Goal: Task Accomplishment & Management: Use online tool/utility

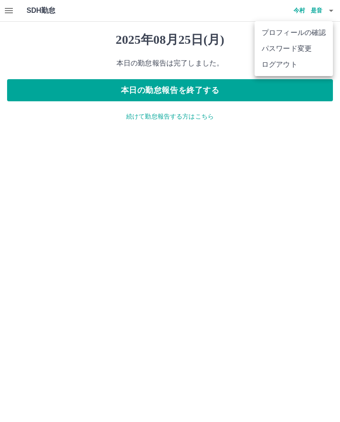
click at [288, 63] on li "ログアウト" at bounding box center [293, 65] width 78 height 16
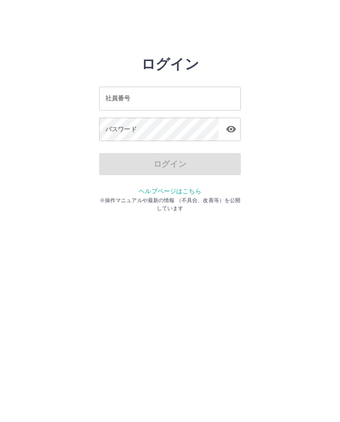
click at [196, 100] on input "社員番号" at bounding box center [170, 98] width 142 height 23
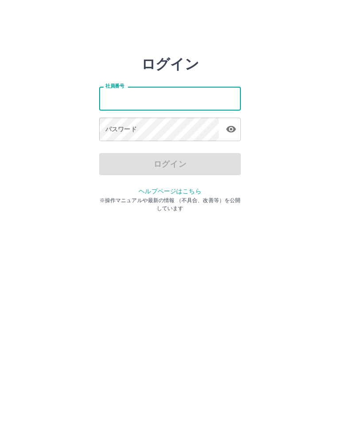
type input "*******"
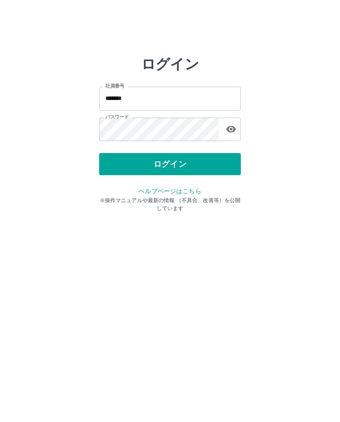
click at [178, 161] on button "ログイン" at bounding box center [170, 164] width 142 height 22
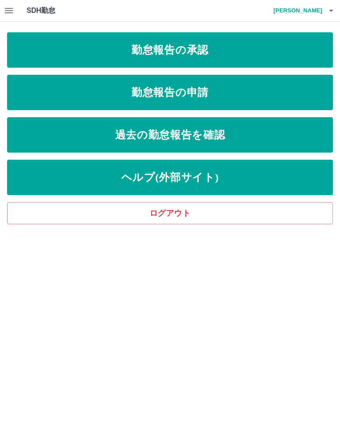
click at [182, 52] on link "勤怠報告の承認" at bounding box center [170, 49] width 326 height 35
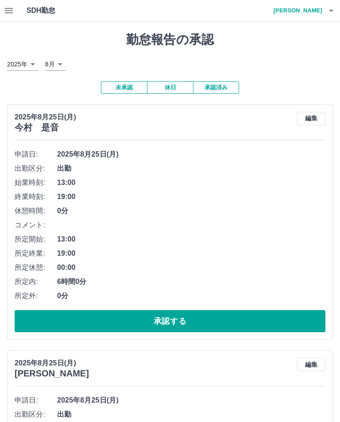
click at [190, 318] on button "承認する" at bounding box center [170, 321] width 311 height 22
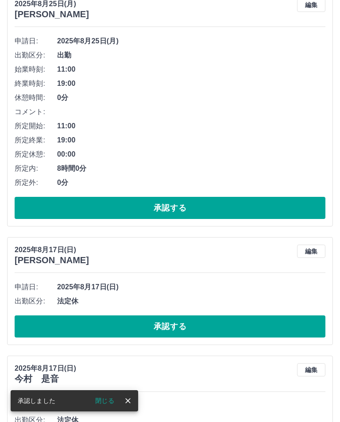
scroll to position [112, 0]
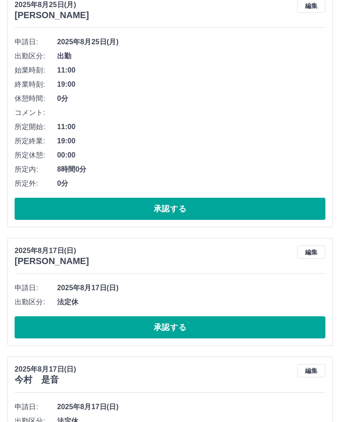
click at [194, 211] on button "承認する" at bounding box center [170, 209] width 311 height 22
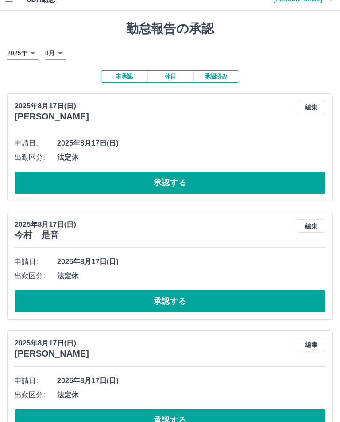
scroll to position [0, 0]
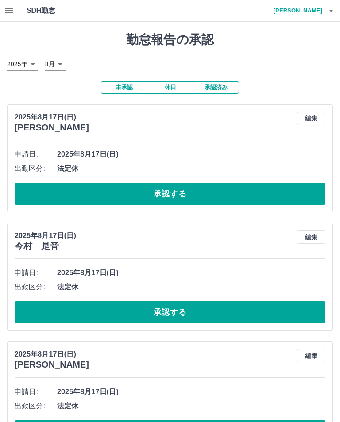
click at [334, 6] on icon "button" at bounding box center [331, 10] width 11 height 11
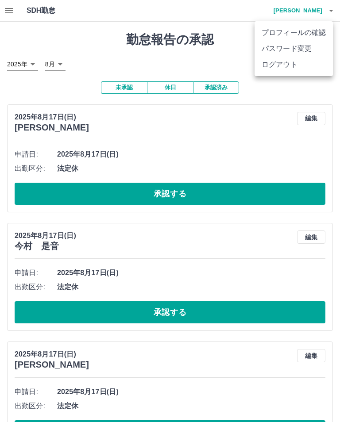
click at [290, 63] on li "ログアウト" at bounding box center [293, 65] width 78 height 16
